Goal: Task Accomplishment & Management: Manage account settings

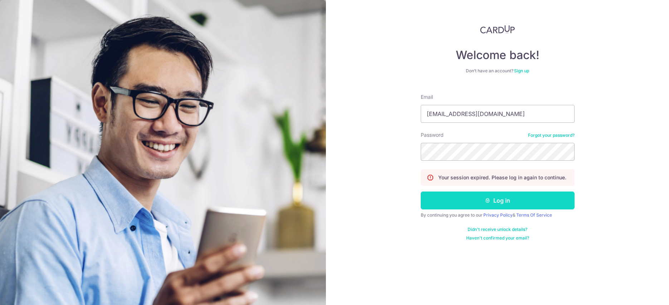
click at [502, 204] on button "Log in" at bounding box center [498, 200] width 154 height 18
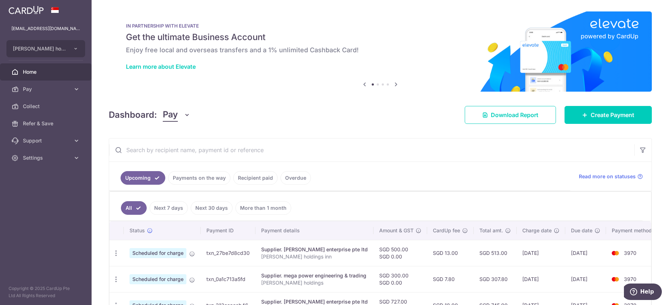
click at [223, 147] on input "text" at bounding box center [371, 150] width 525 height 23
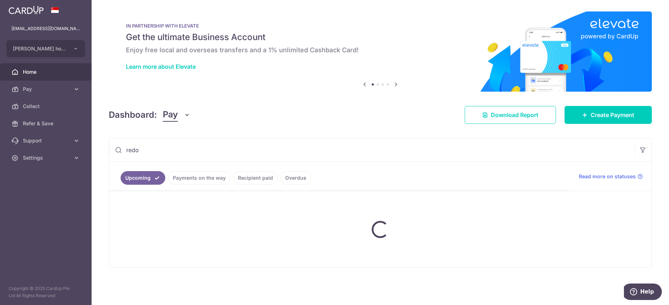
type input "redo"
